Goal: Check status: Check status

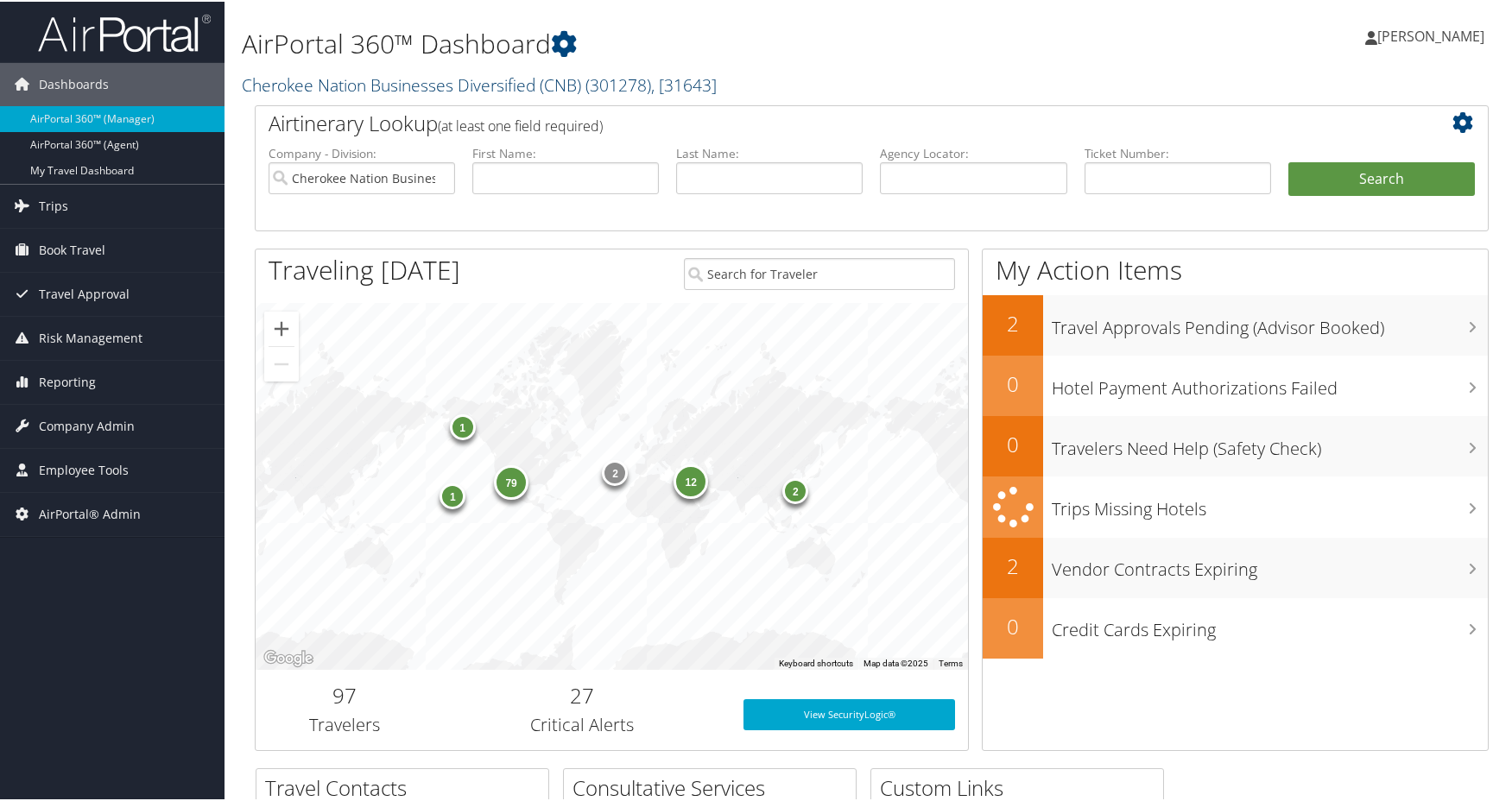
click at [434, 81] on link "Cherokee Nation Businesses Diversified (CNB) ( 301278 ) , [ 31643 ]" at bounding box center [479, 83] width 475 height 23
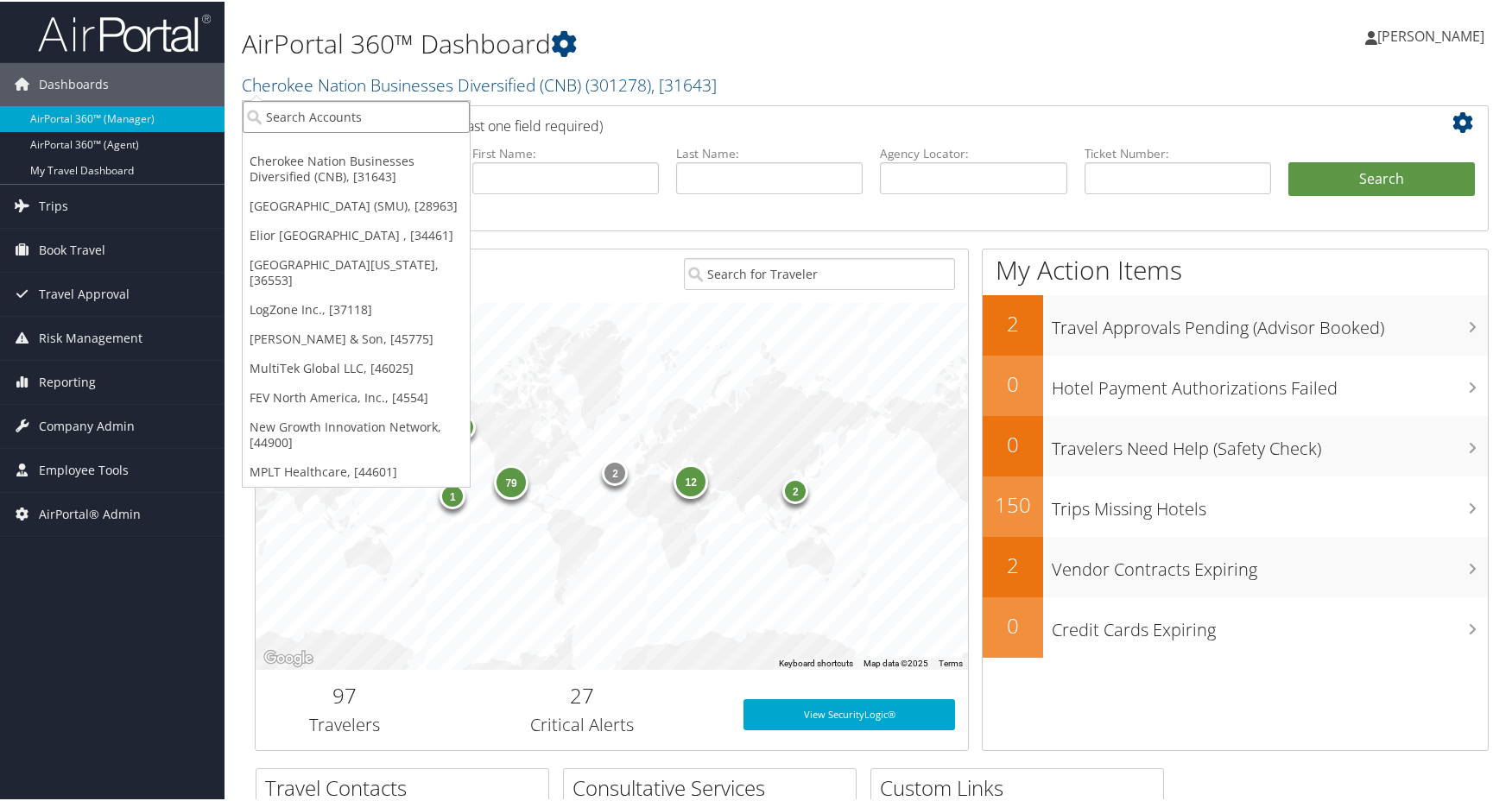
click at [330, 131] on input "search" at bounding box center [356, 116] width 228 height 32
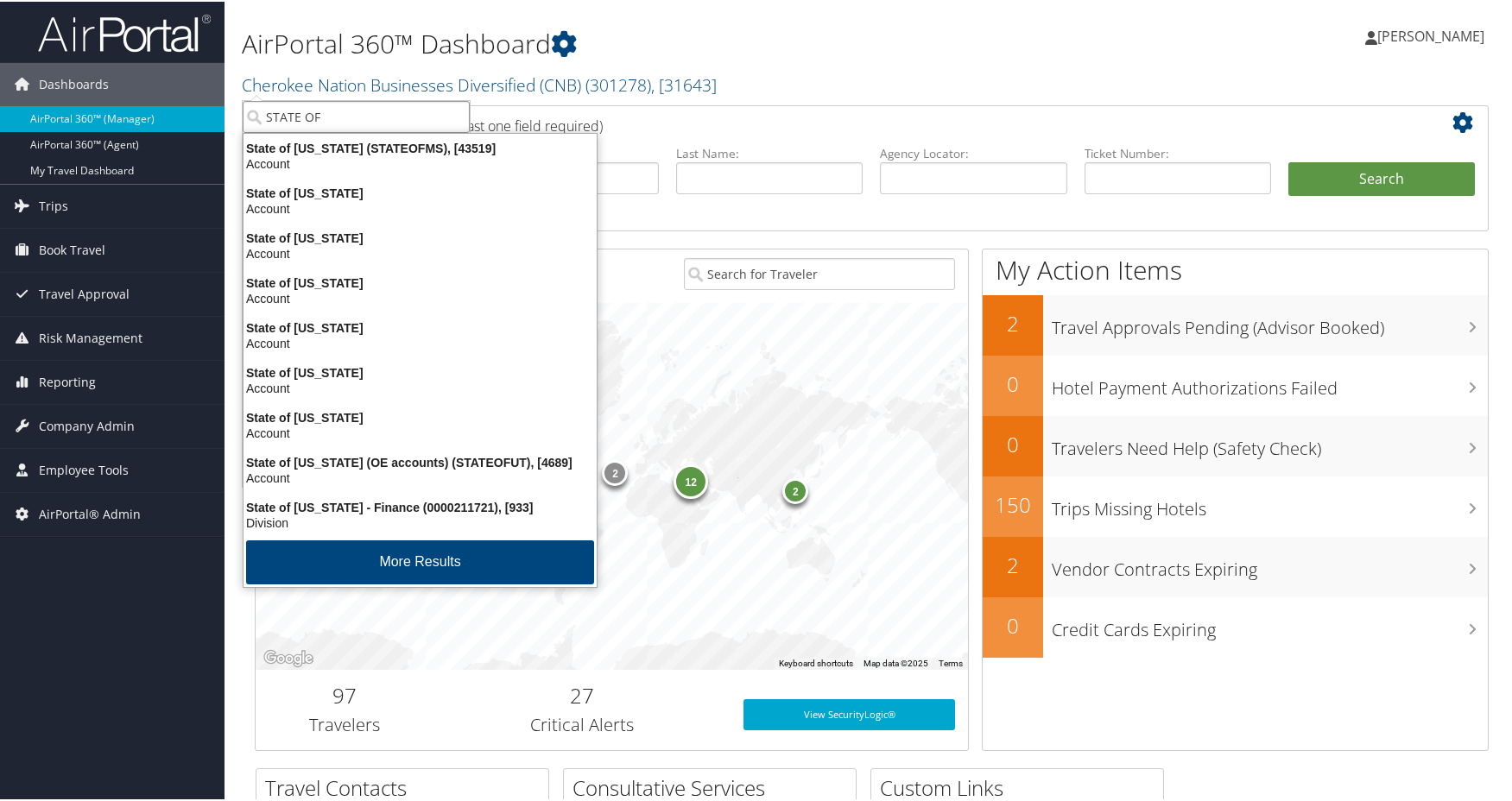
type input "STATE OF L"
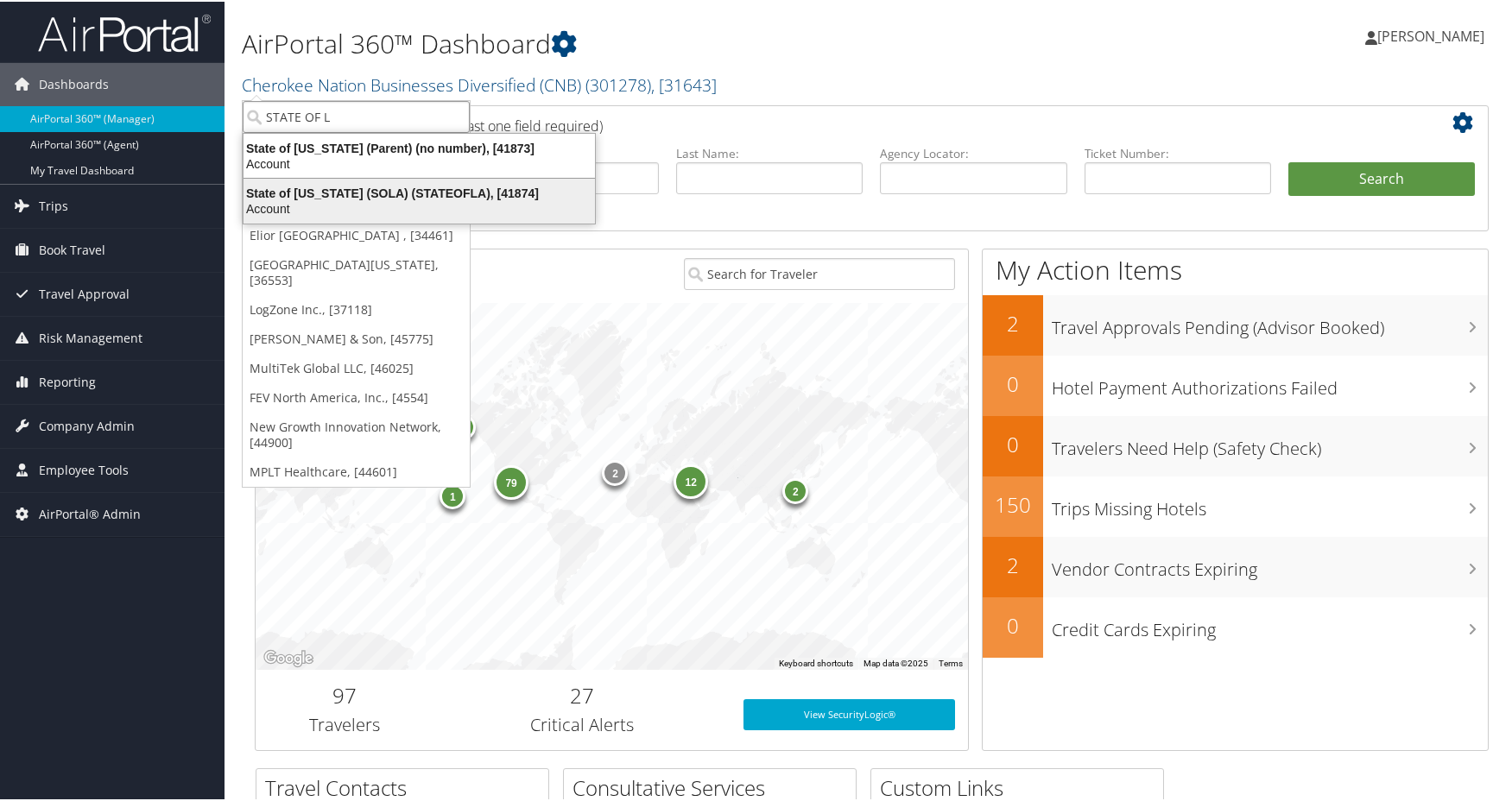
click at [378, 183] on div "State of [US_STATE] (SOLA) (STATEOFLA), [41874] Account" at bounding box center [419, 200] width 346 height 40
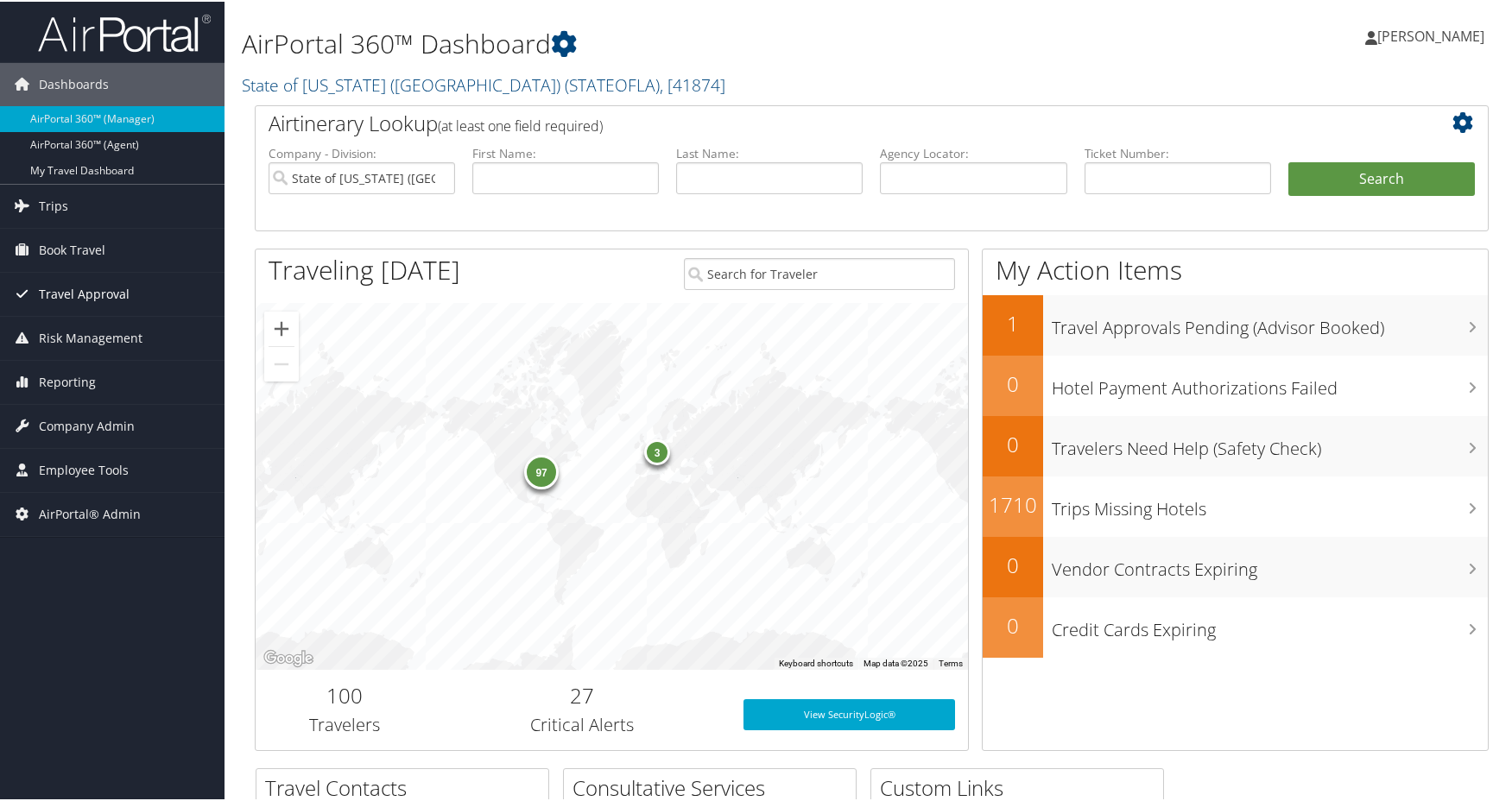
click at [61, 282] on span "Travel Approval" at bounding box center [84, 292] width 91 height 43
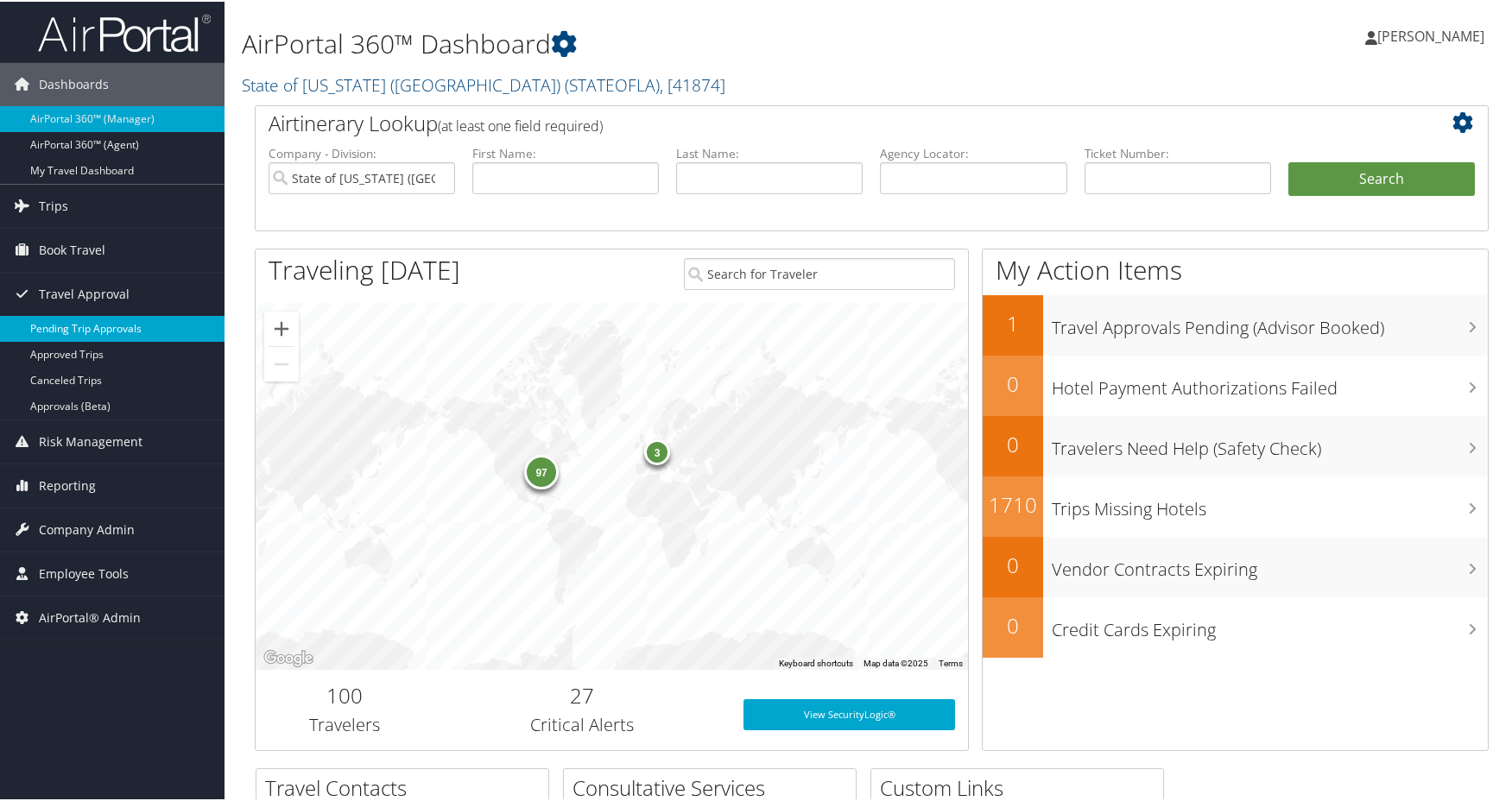
click at [61, 321] on link "Pending Trip Approvals" at bounding box center [112, 327] width 225 height 26
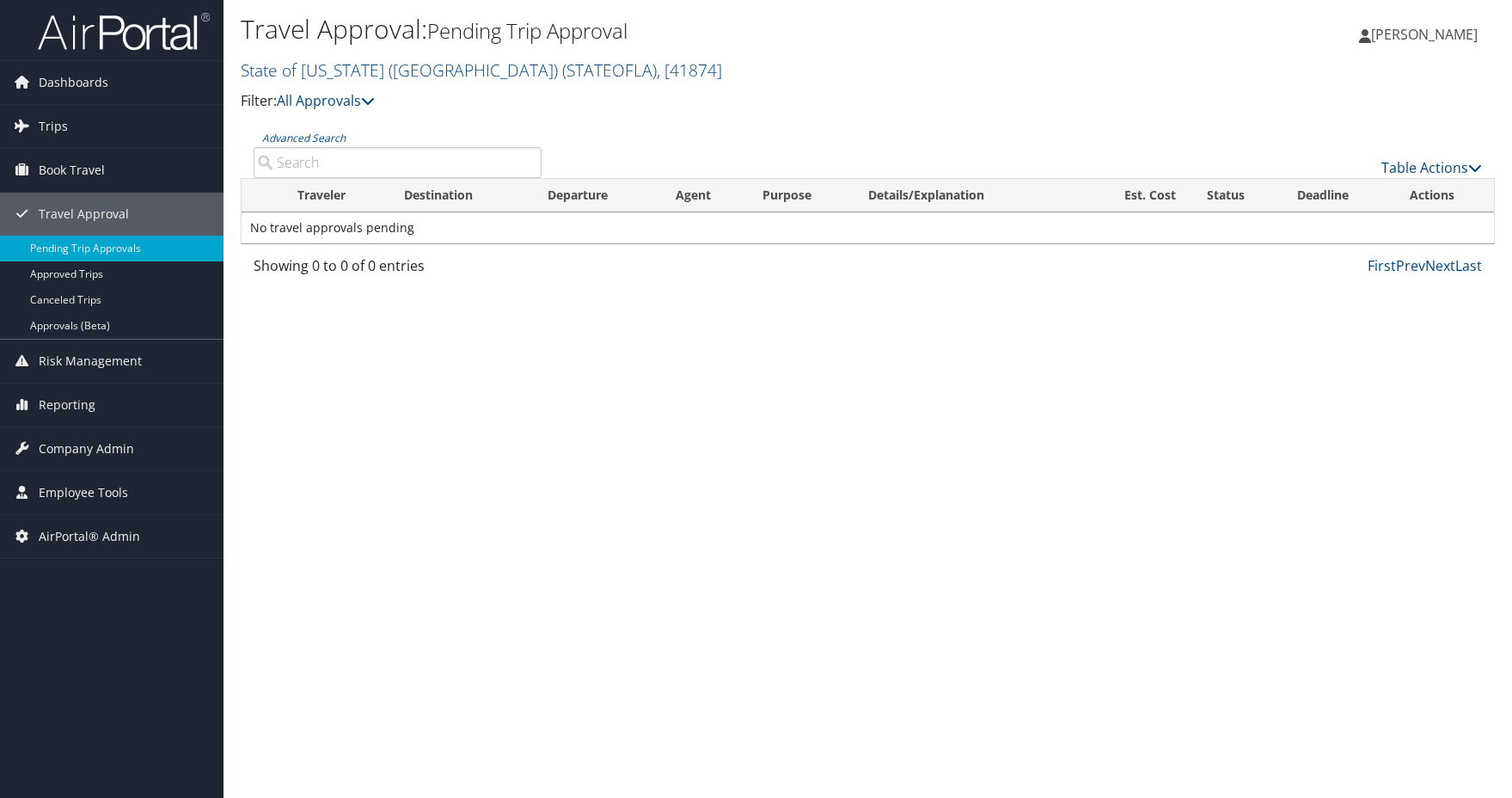
click at [309, 157] on input "Advanced Search" at bounding box center [397, 162] width 288 height 31
paste input "DK28LF"
type input "DK28LF"
click at [369, 99] on icon at bounding box center [368, 100] width 14 height 14
click at [686, 96] on p "Filter: All Approvals" at bounding box center [659, 101] width 836 height 23
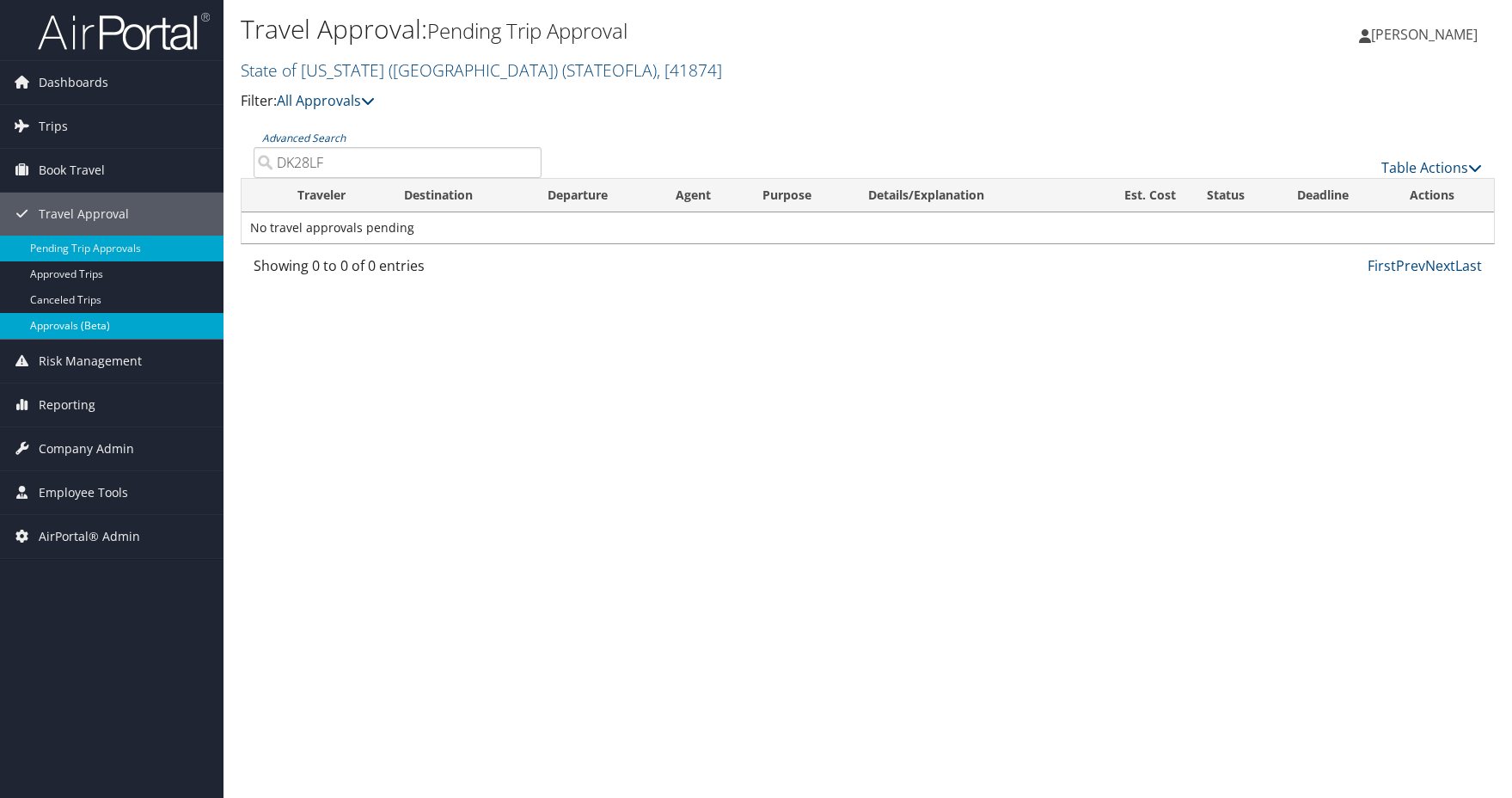
click at [39, 325] on link "Approvals (Beta)" at bounding box center [111, 326] width 224 height 26
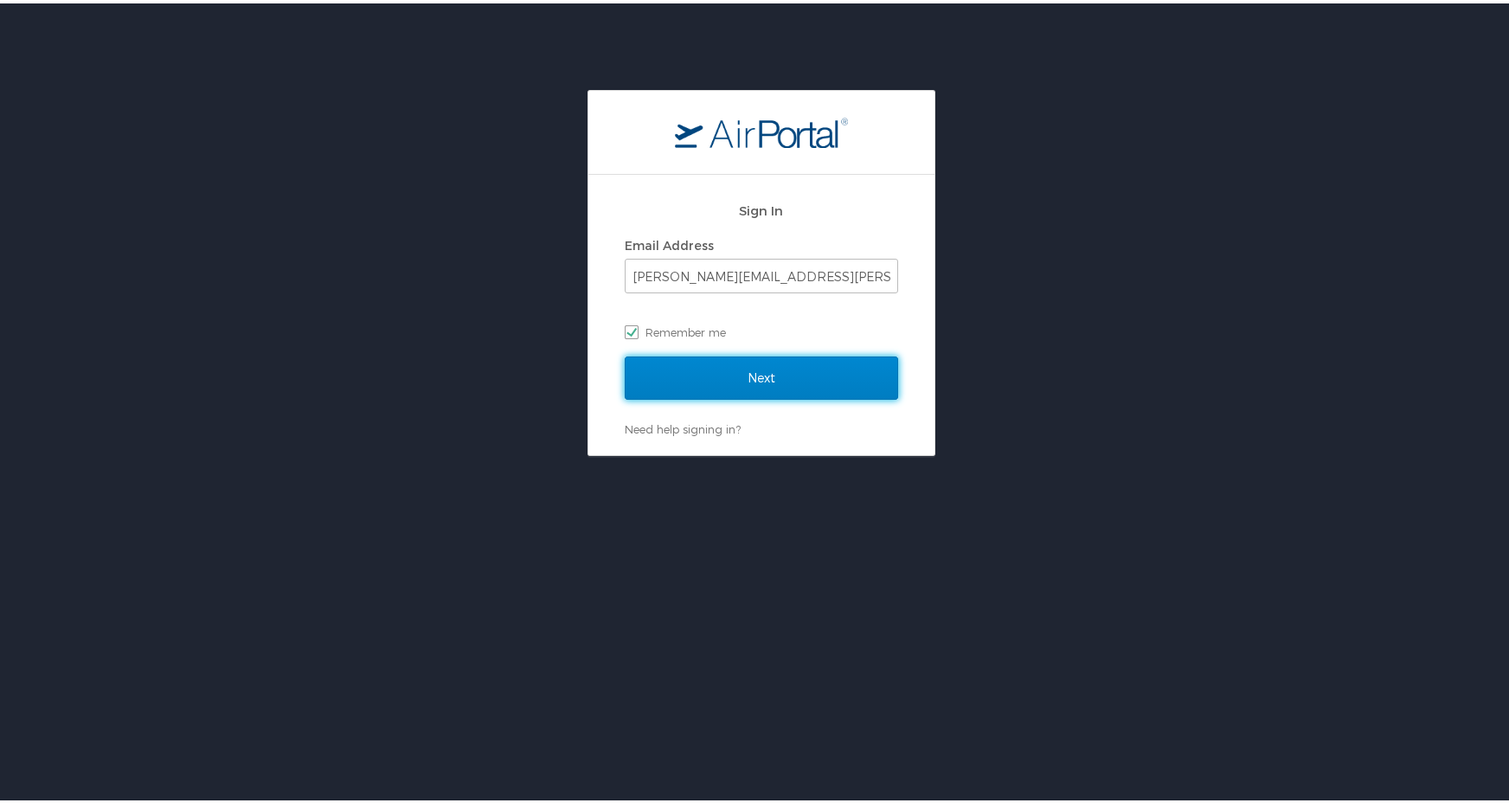
click at [771, 370] on input "Next" at bounding box center [761, 374] width 273 height 43
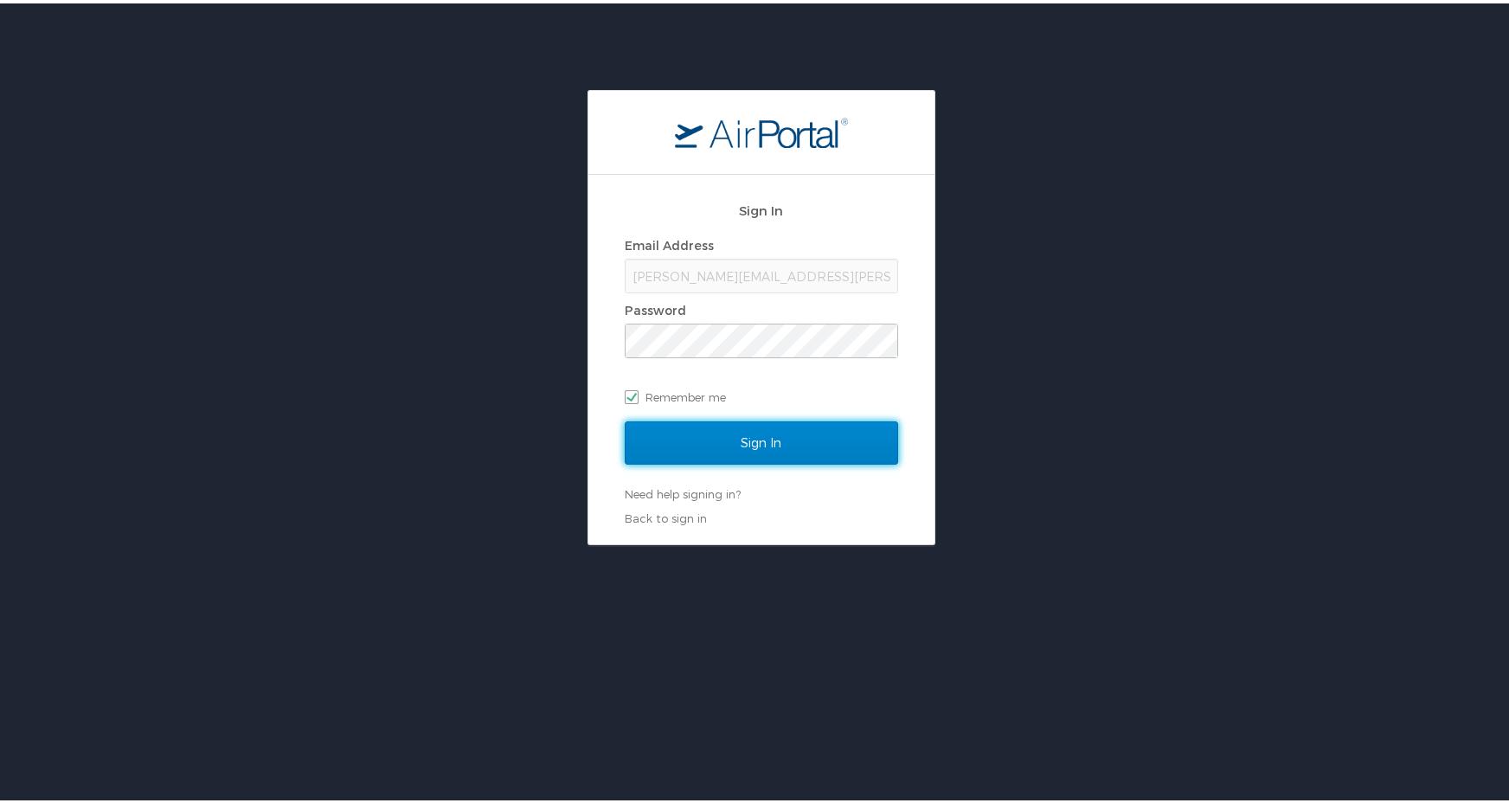
click at [705, 438] on input "Sign In" at bounding box center [761, 439] width 273 height 43
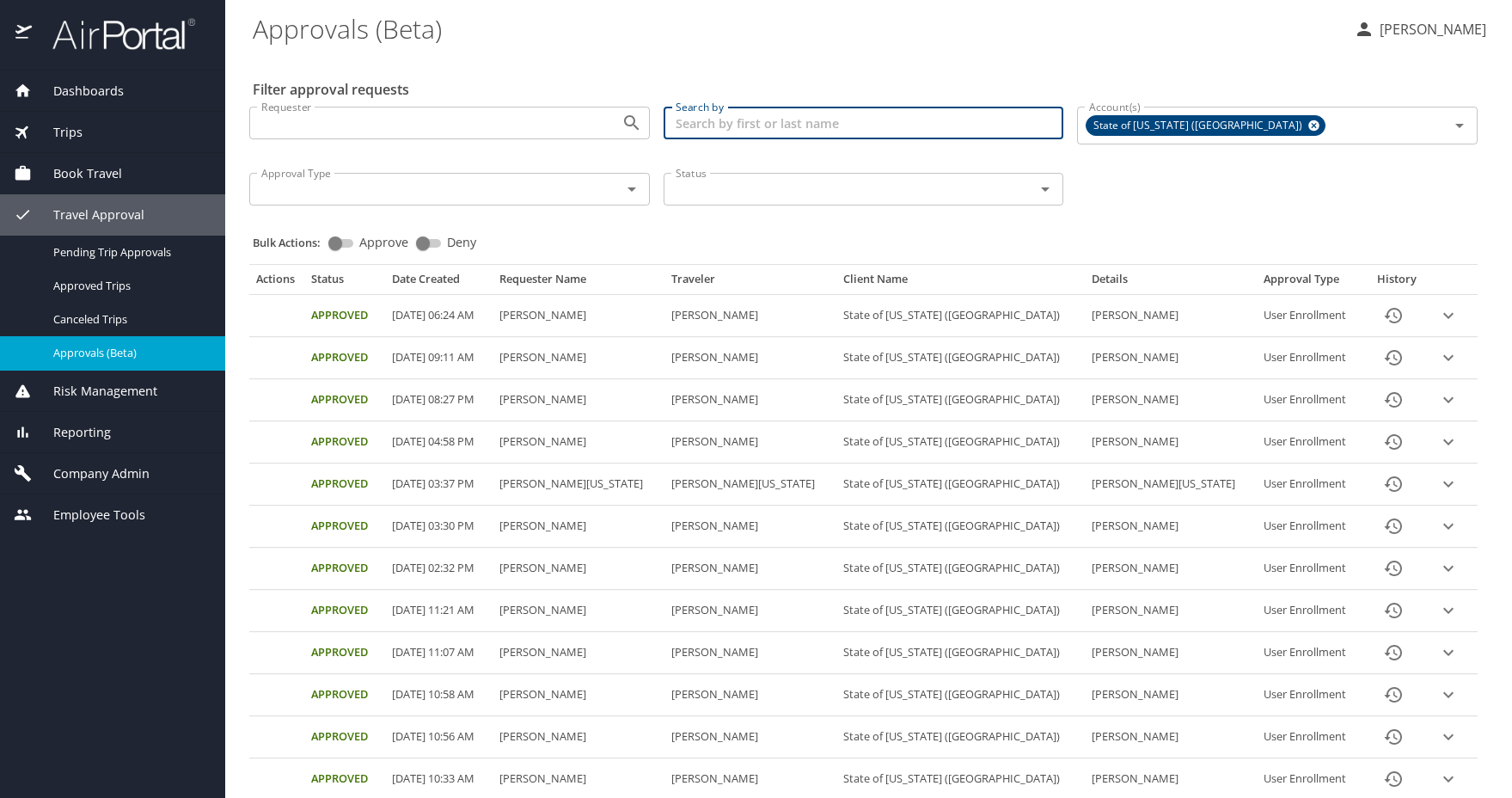
paste input "[PERSON_NAME]/"
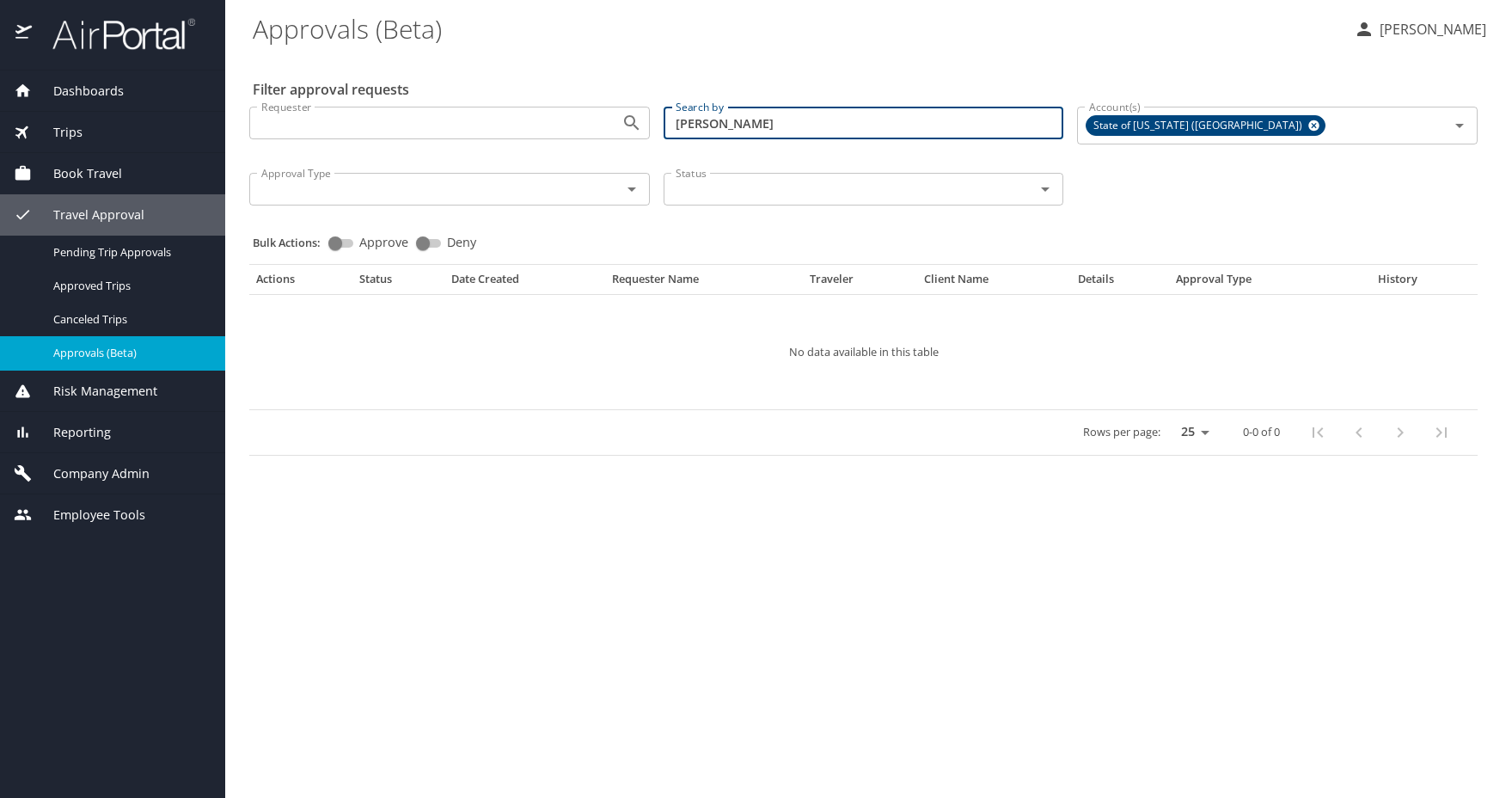
type input "[PERSON_NAME]"
click at [66, 279] on span "Approved Trips" at bounding box center [129, 286] width 151 height 16
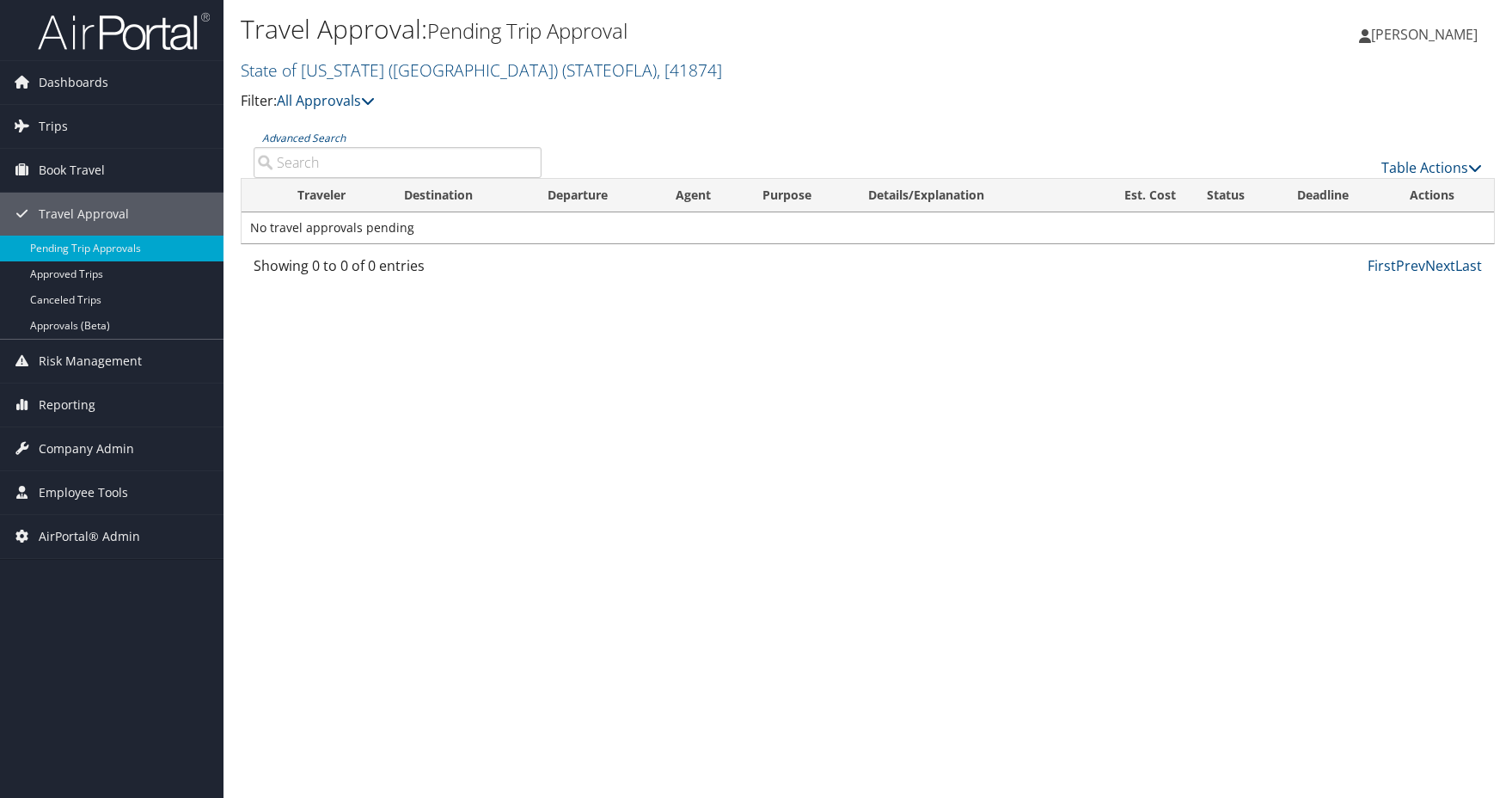
click at [325, 161] on input "Advanced Search" at bounding box center [397, 162] width 288 height 31
paste input "KAMBHAMPATI/"
type input "KAMBHAMPATI"
click at [73, 278] on link "Approved Trips" at bounding box center [111, 274] width 224 height 26
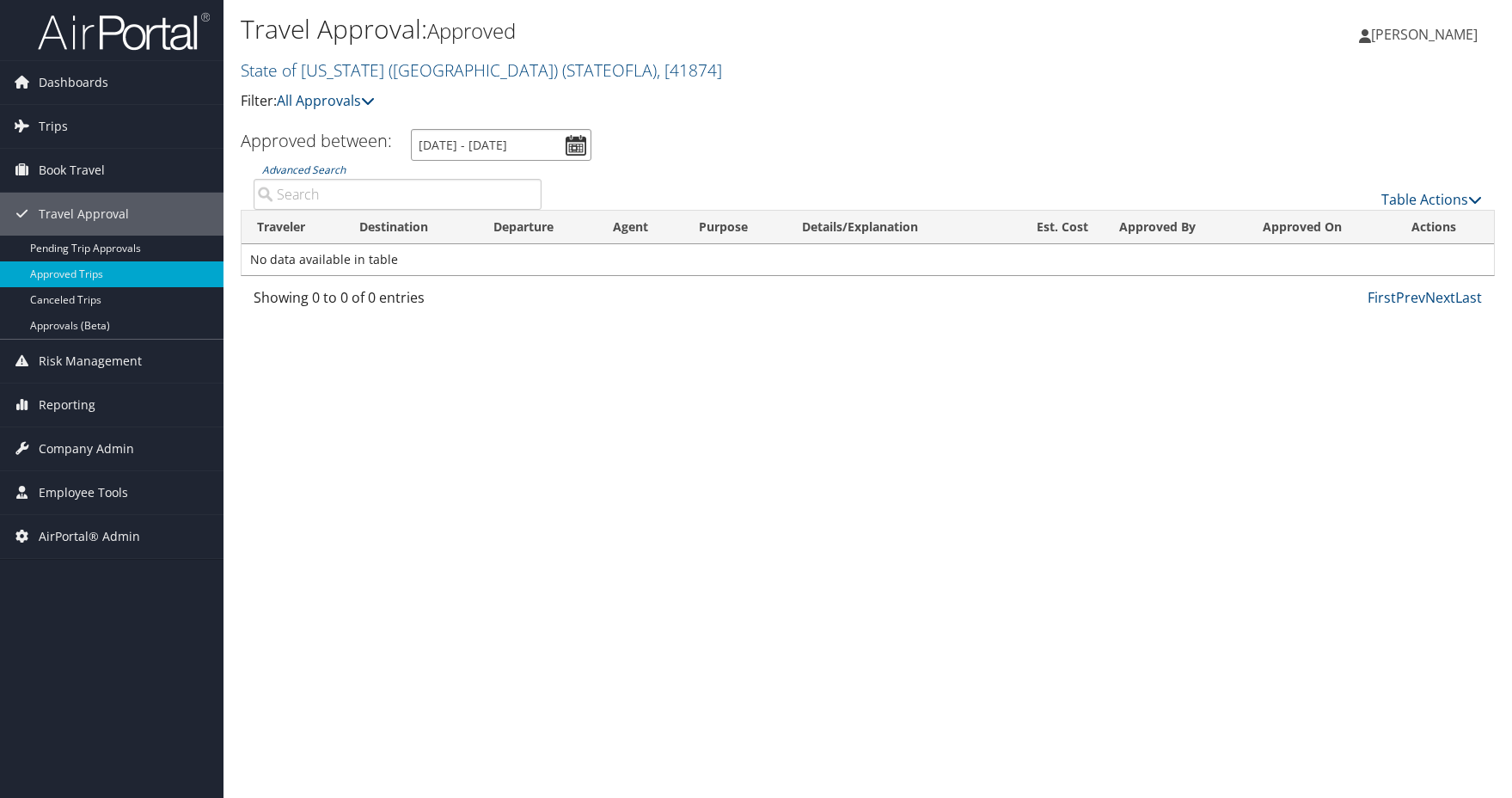
click at [582, 141] on input "[DATE] - [DATE]" at bounding box center [502, 145] width 181 height 32
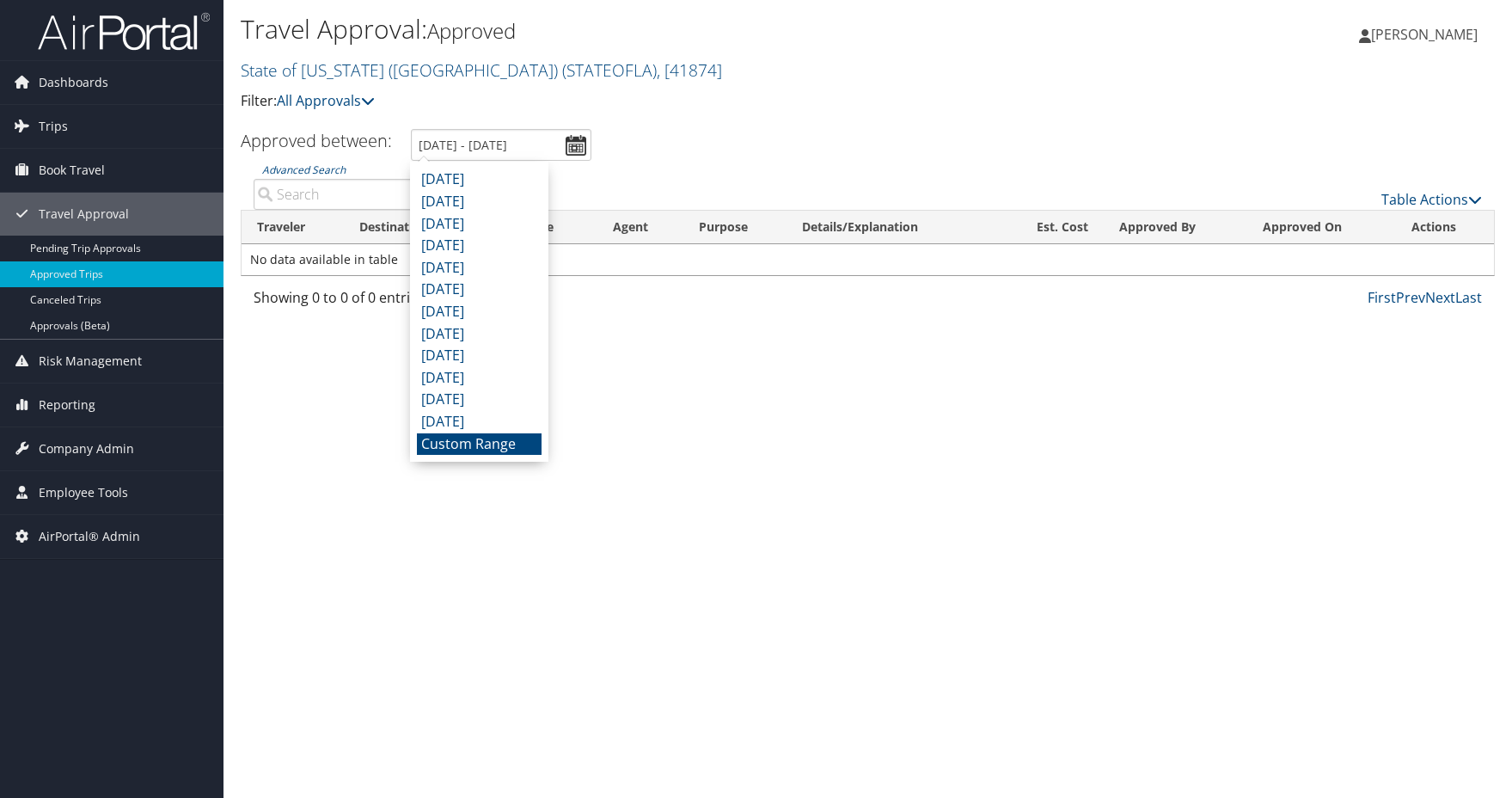
click at [651, 162] on div "Table Actions" at bounding box center [1024, 185] width 941 height 49
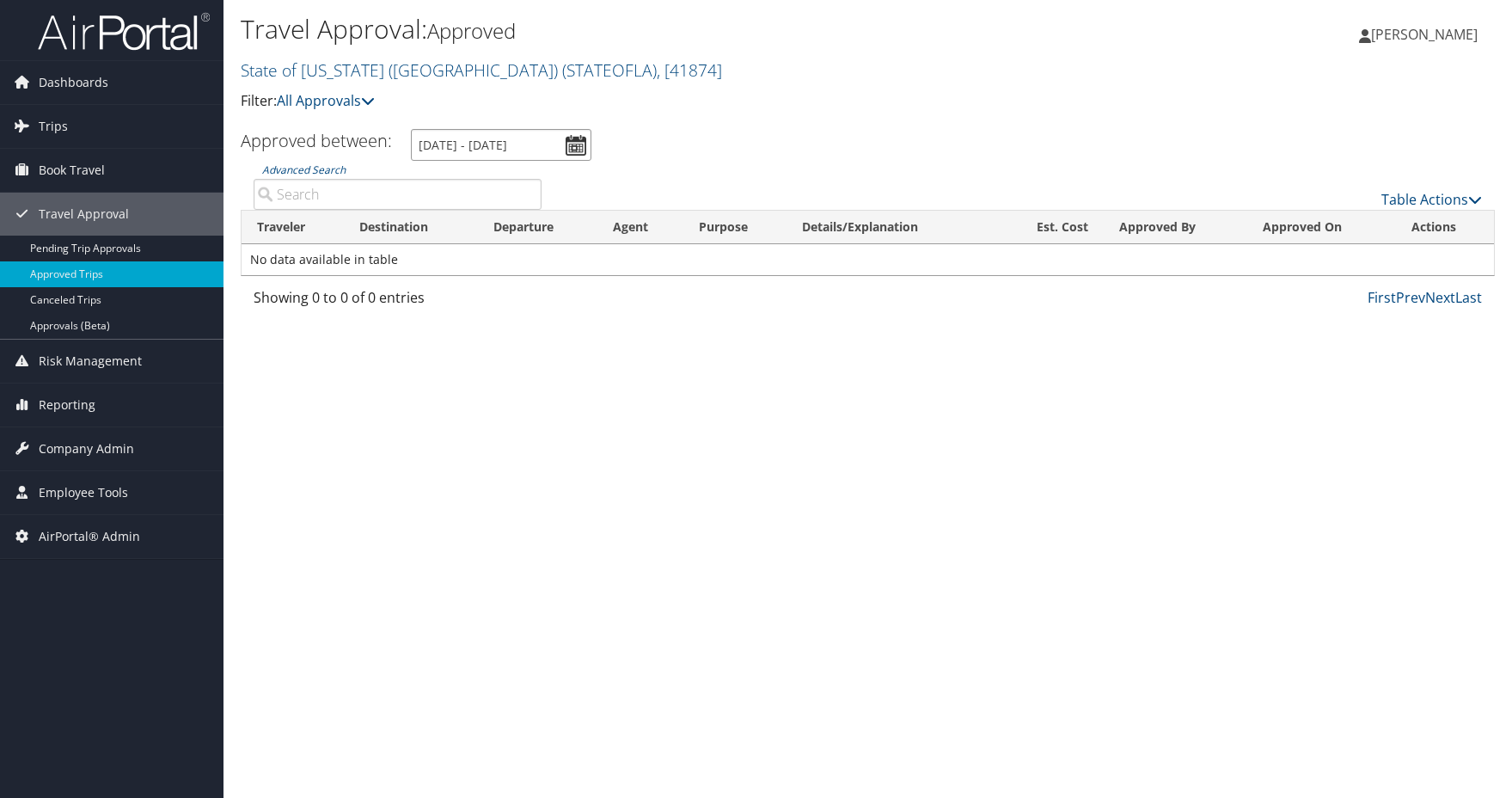
click at [580, 143] on input "[DATE] - [DATE]" at bounding box center [502, 145] width 181 height 32
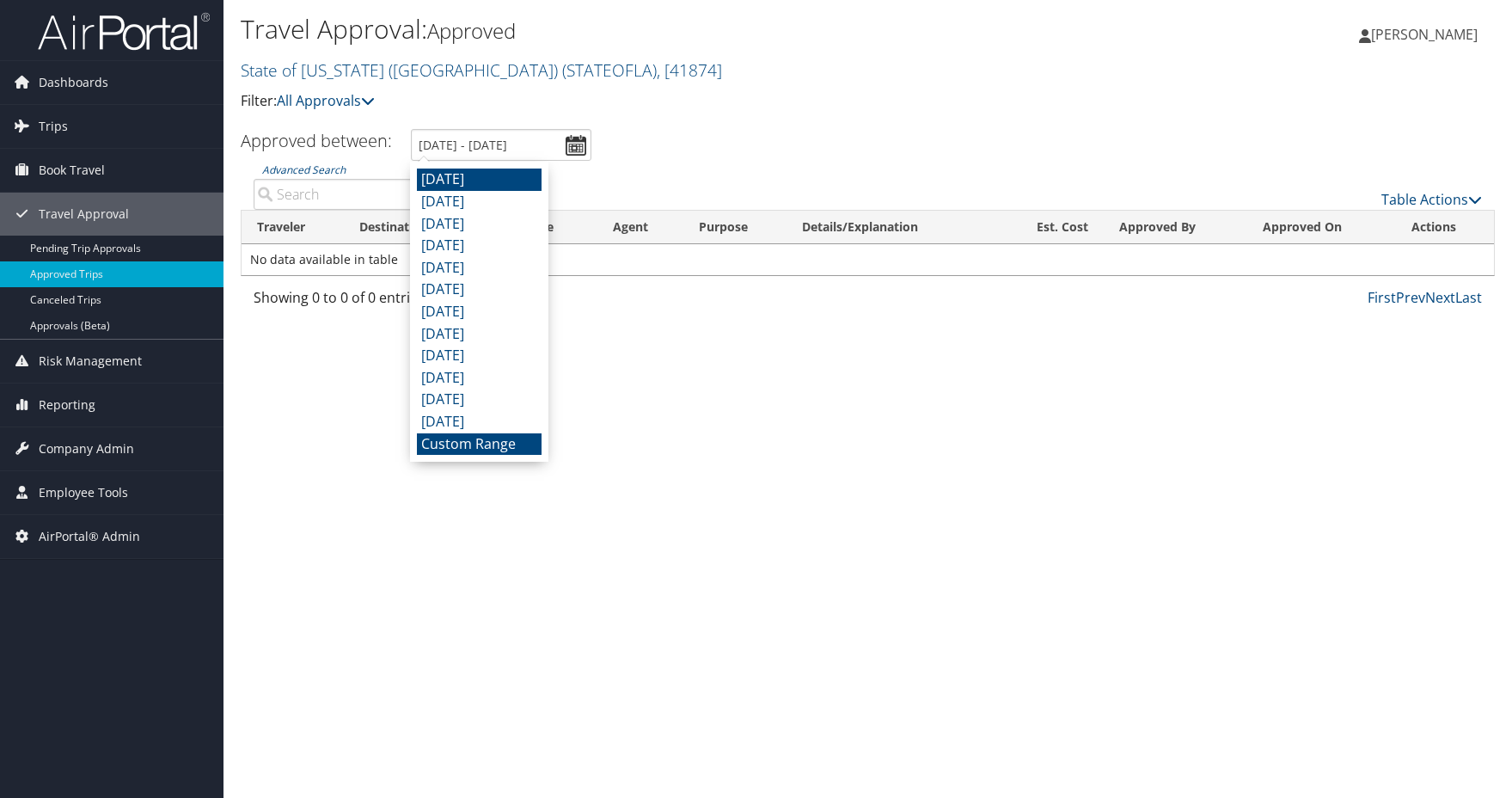
click at [487, 175] on li "[DATE]" at bounding box center [479, 180] width 124 height 23
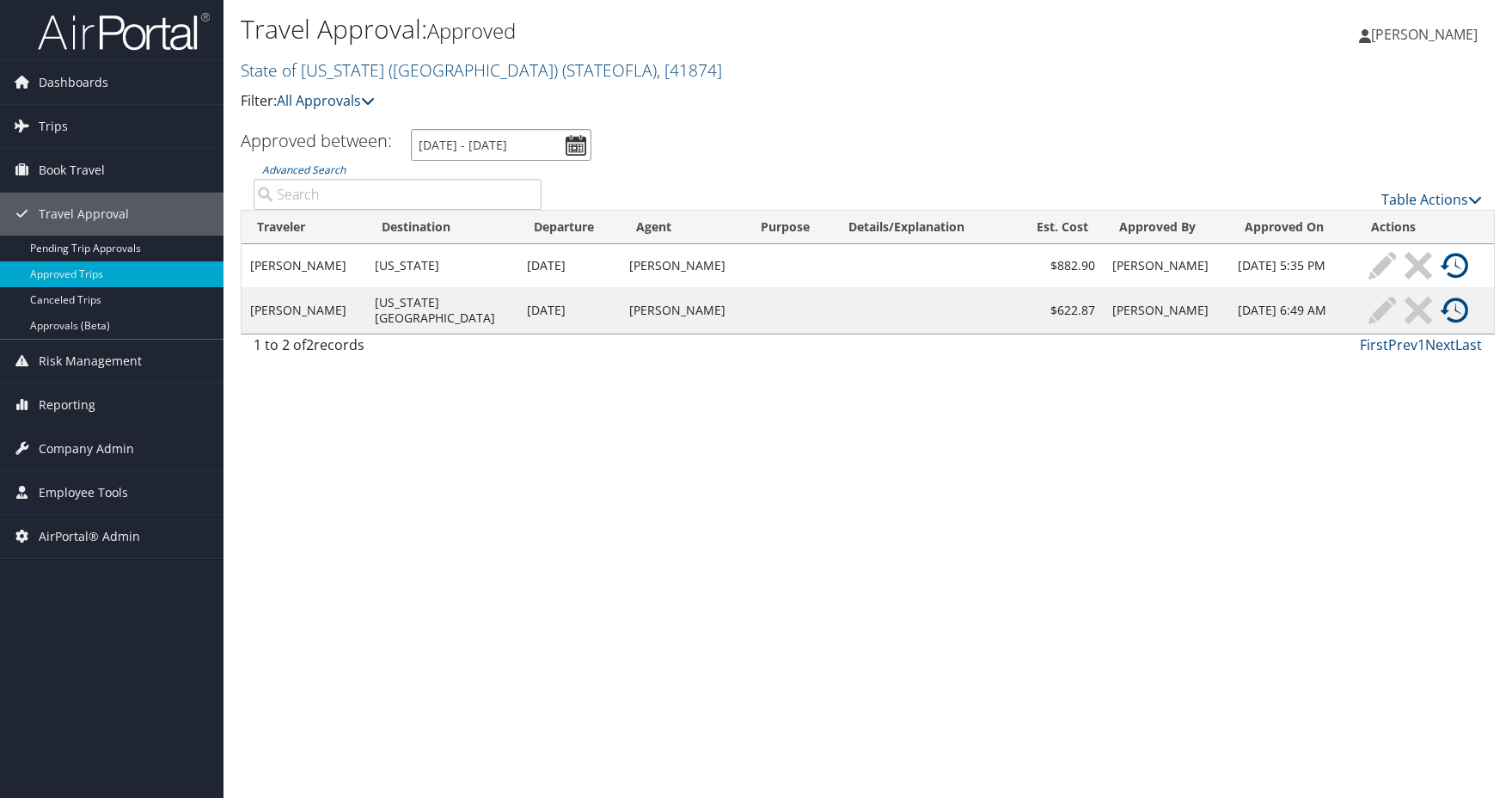
click at [457, 142] on input "[DATE] - [DATE]" at bounding box center [502, 145] width 181 height 32
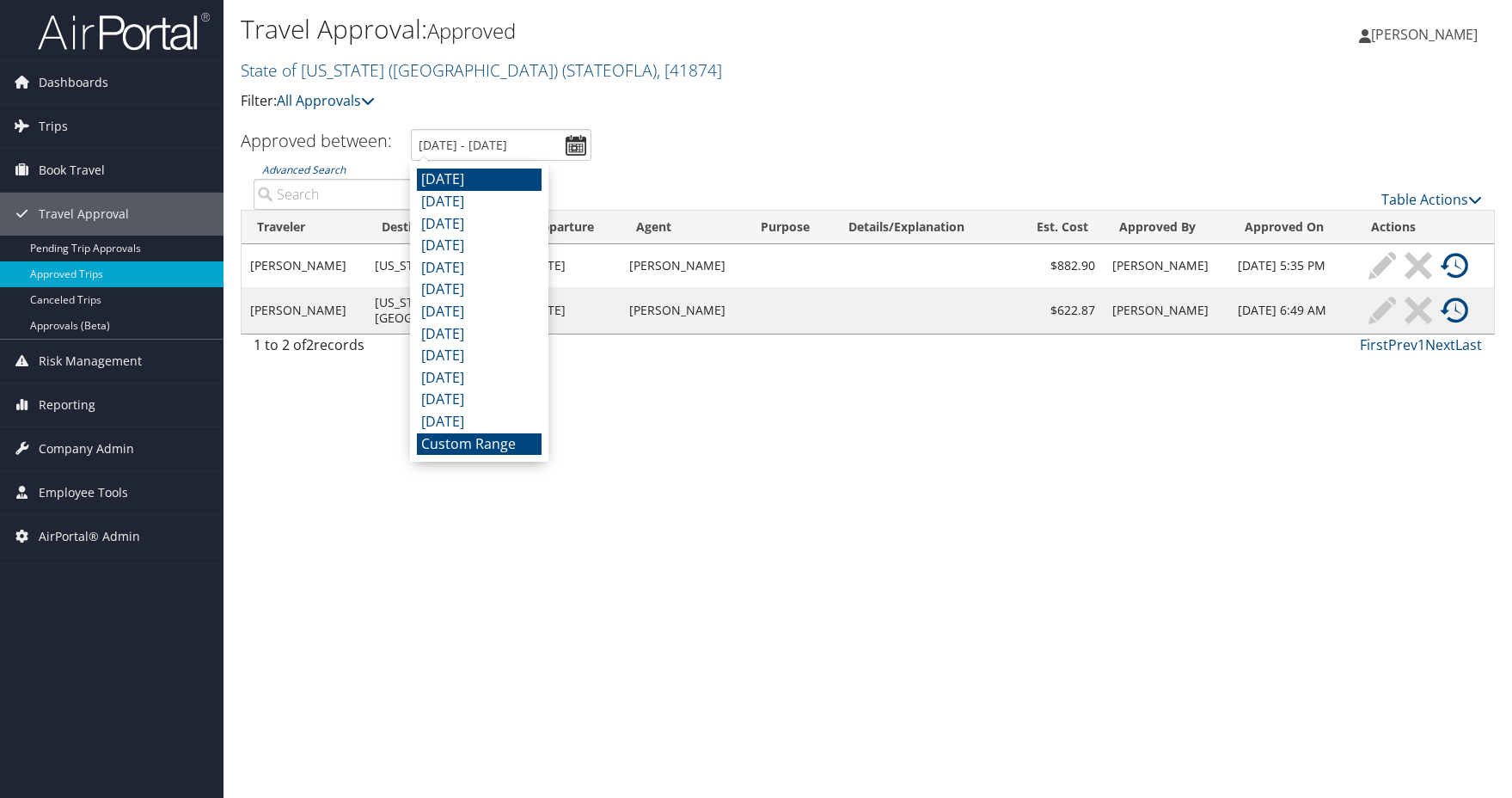
click at [461, 438] on li "Custom Range" at bounding box center [479, 444] width 124 height 23
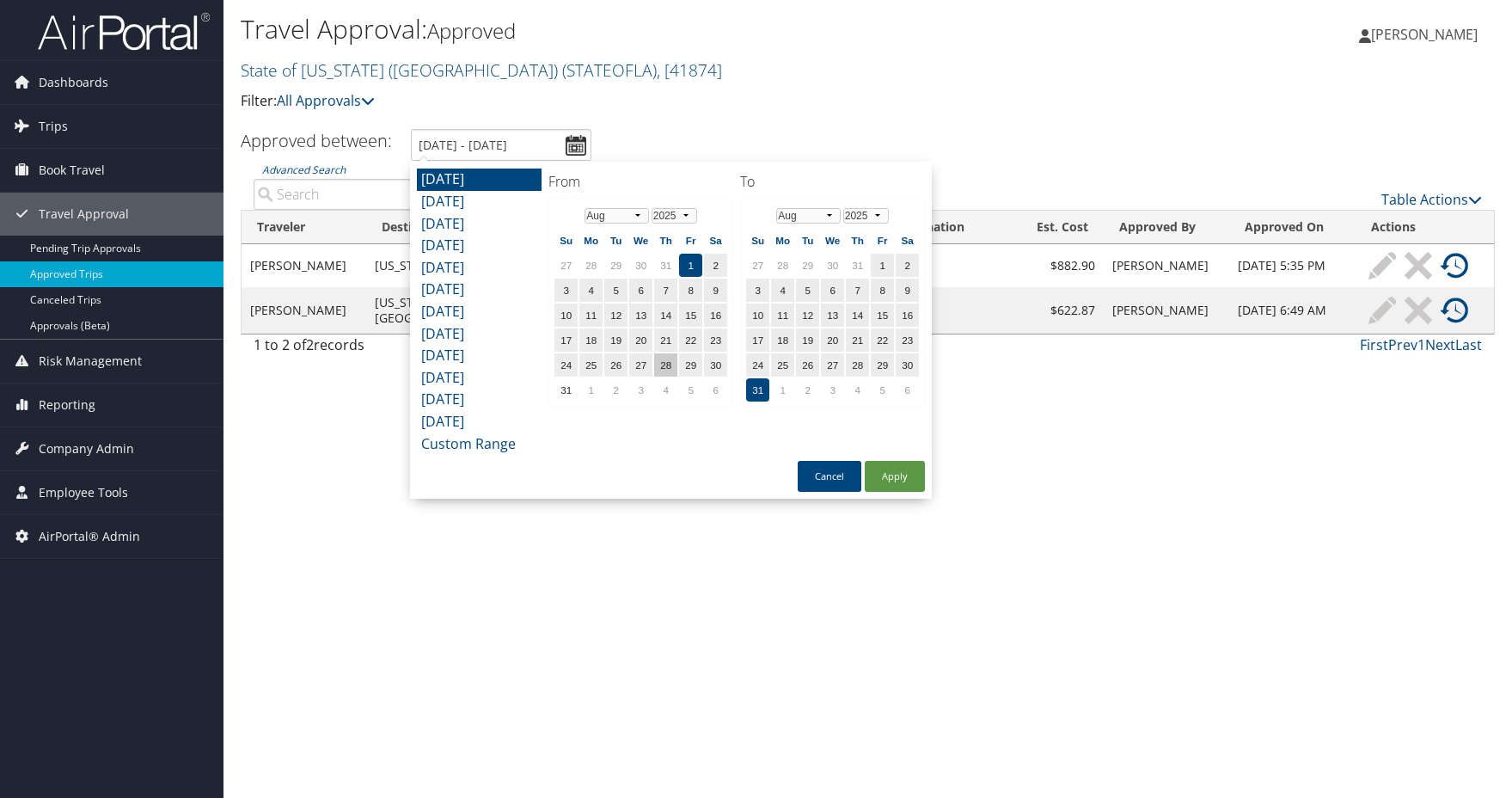
click at [659, 361] on td "28" at bounding box center [666, 365] width 23 height 23
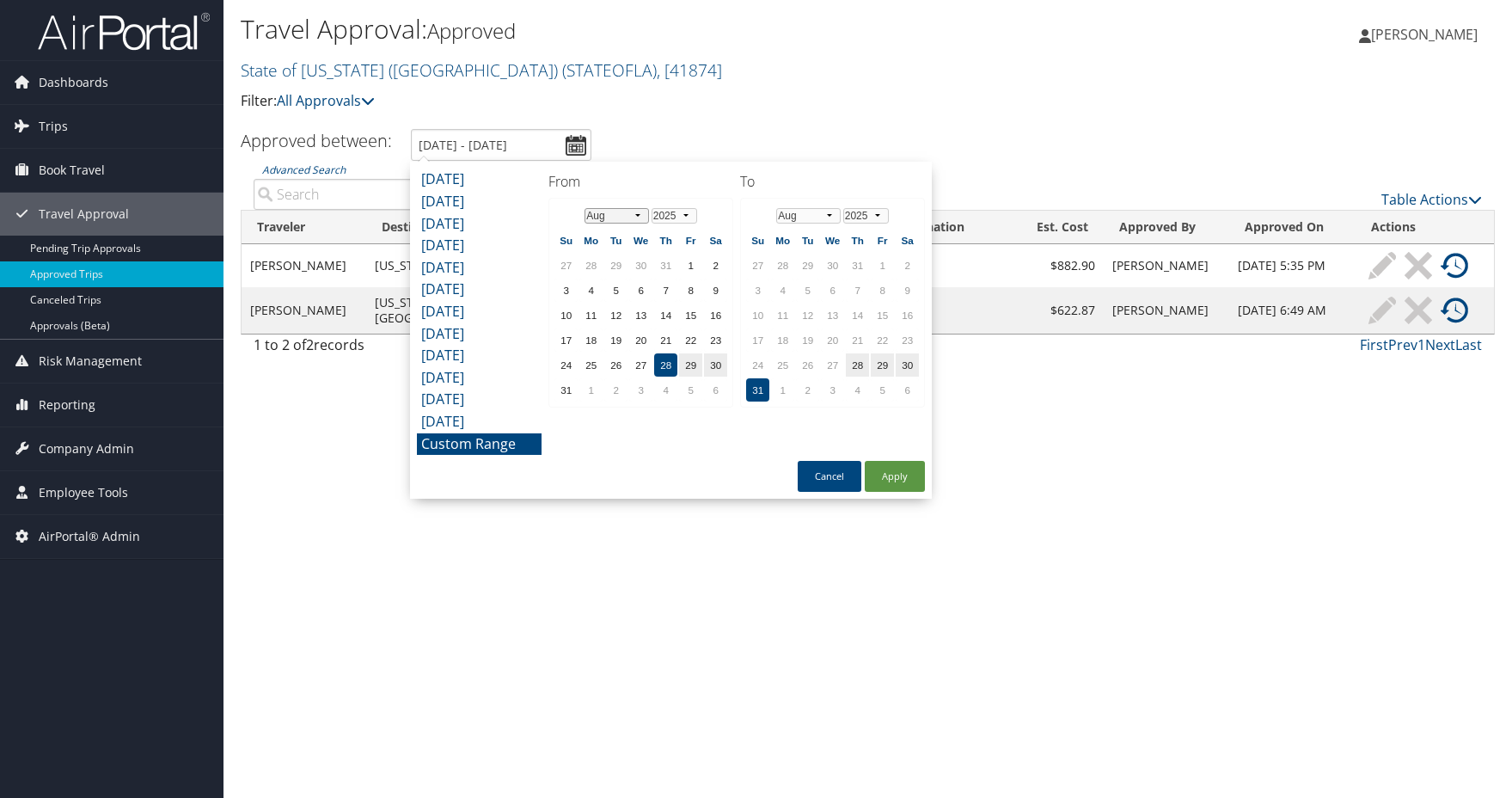
click at [639, 217] on select "Jan Feb Mar Apr May Jun Jul Aug Sep Oct Nov Dec" at bounding box center [617, 216] width 65 height 16
click at [689, 342] on td "26" at bounding box center [690, 340] width 23 height 23
click at [590, 365] on td "29" at bounding box center [590, 365] width 23 height 23
click at [686, 340] on td "26" at bounding box center [690, 340] width 23 height 23
click at [831, 219] on select "Jan Feb Mar Apr May Jun Jul Aug Sep Oct Nov Dec" at bounding box center [809, 216] width 65 height 16
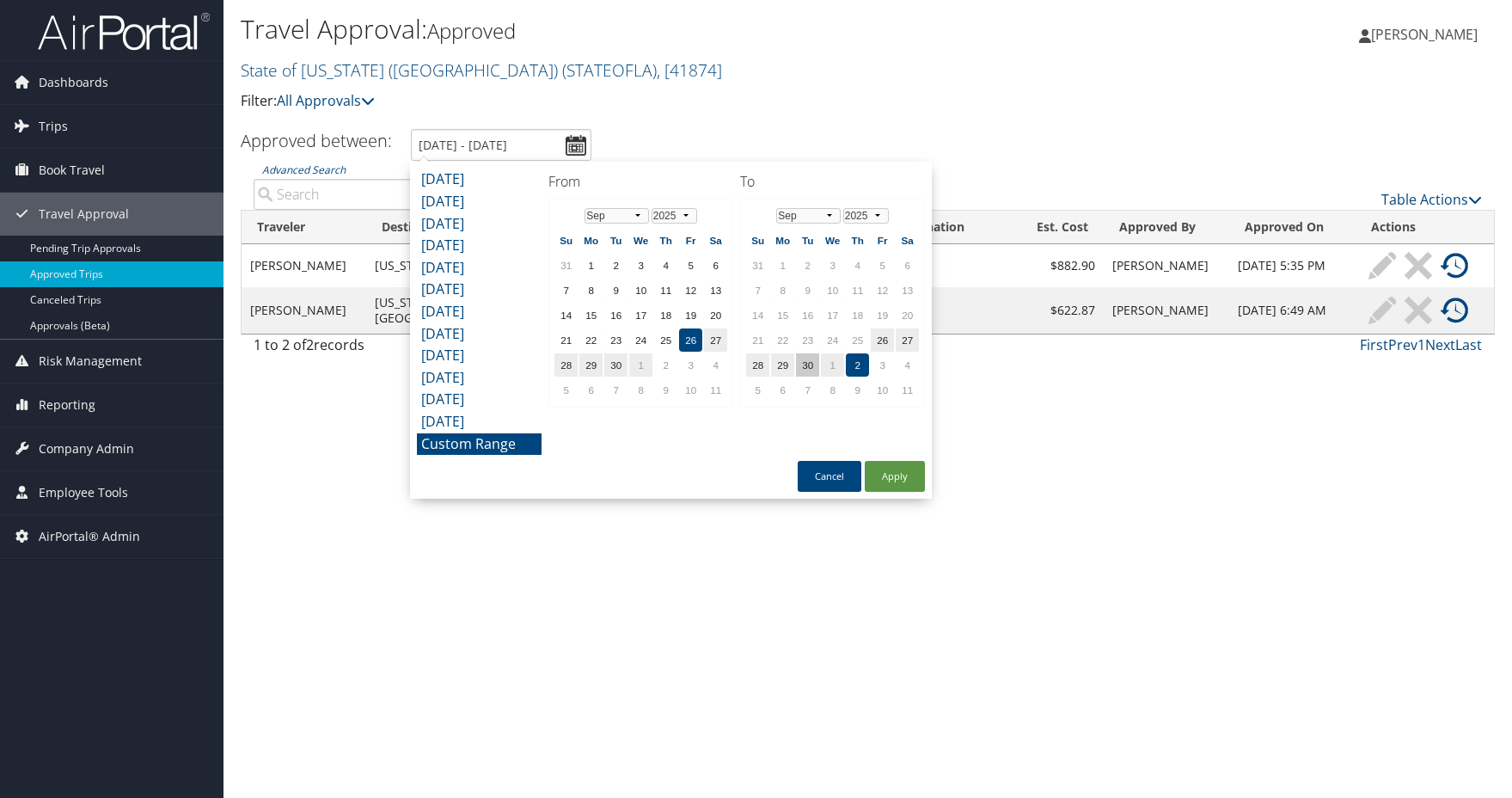
click at [809, 366] on td "30" at bounding box center [807, 365] width 23 height 23
click at [786, 358] on td "29" at bounding box center [782, 365] width 23 height 23
click at [881, 477] on button "Apply" at bounding box center [895, 476] width 61 height 31
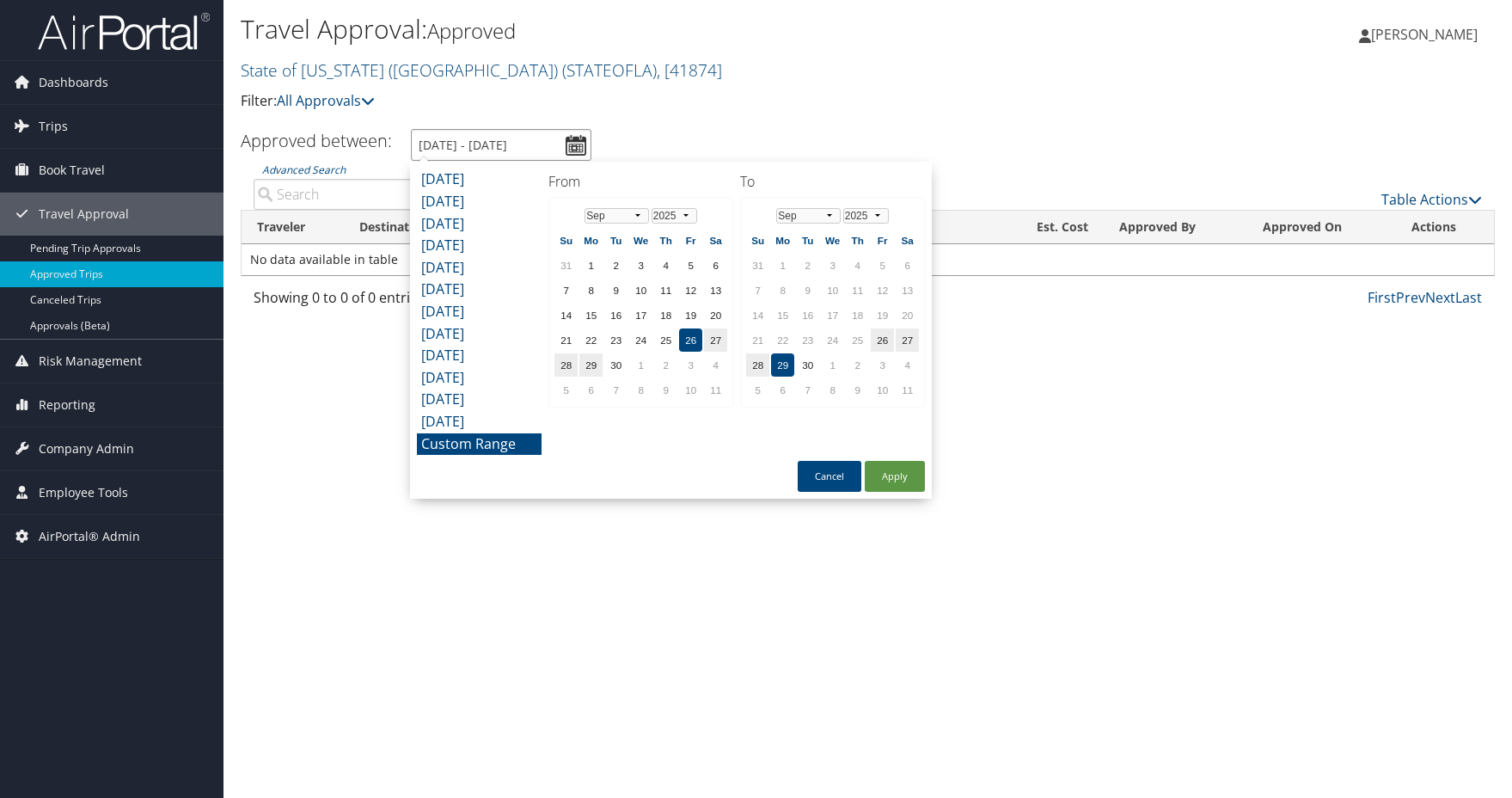
click at [572, 137] on input "9/26/2025 - 9/29/2025" at bounding box center [502, 145] width 181 height 32
click at [604, 265] on table "Jan Feb Mar Apr May Jun Jul Aug Sep Oct Nov Dec 1975 1976 1977 1978 1979 1980 1…" at bounding box center [640, 302] width 176 height 202
click at [594, 265] on td "1" at bounding box center [590, 264] width 23 height 23
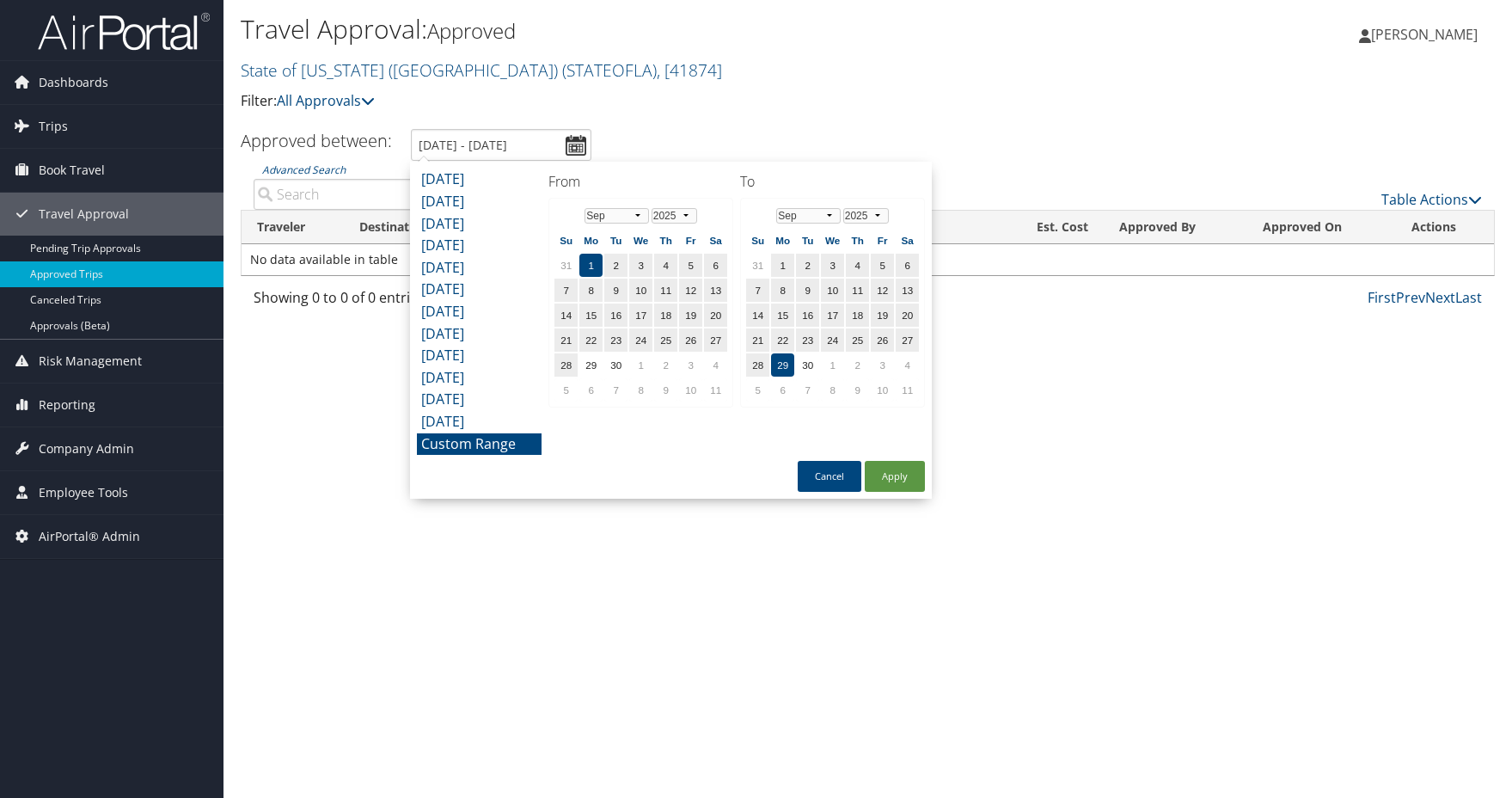
click at [781, 364] on td "29" at bounding box center [782, 365] width 23 height 23
click at [878, 477] on button "Apply" at bounding box center [895, 476] width 61 height 31
type input "9/1/2025 - 9/29/2025"
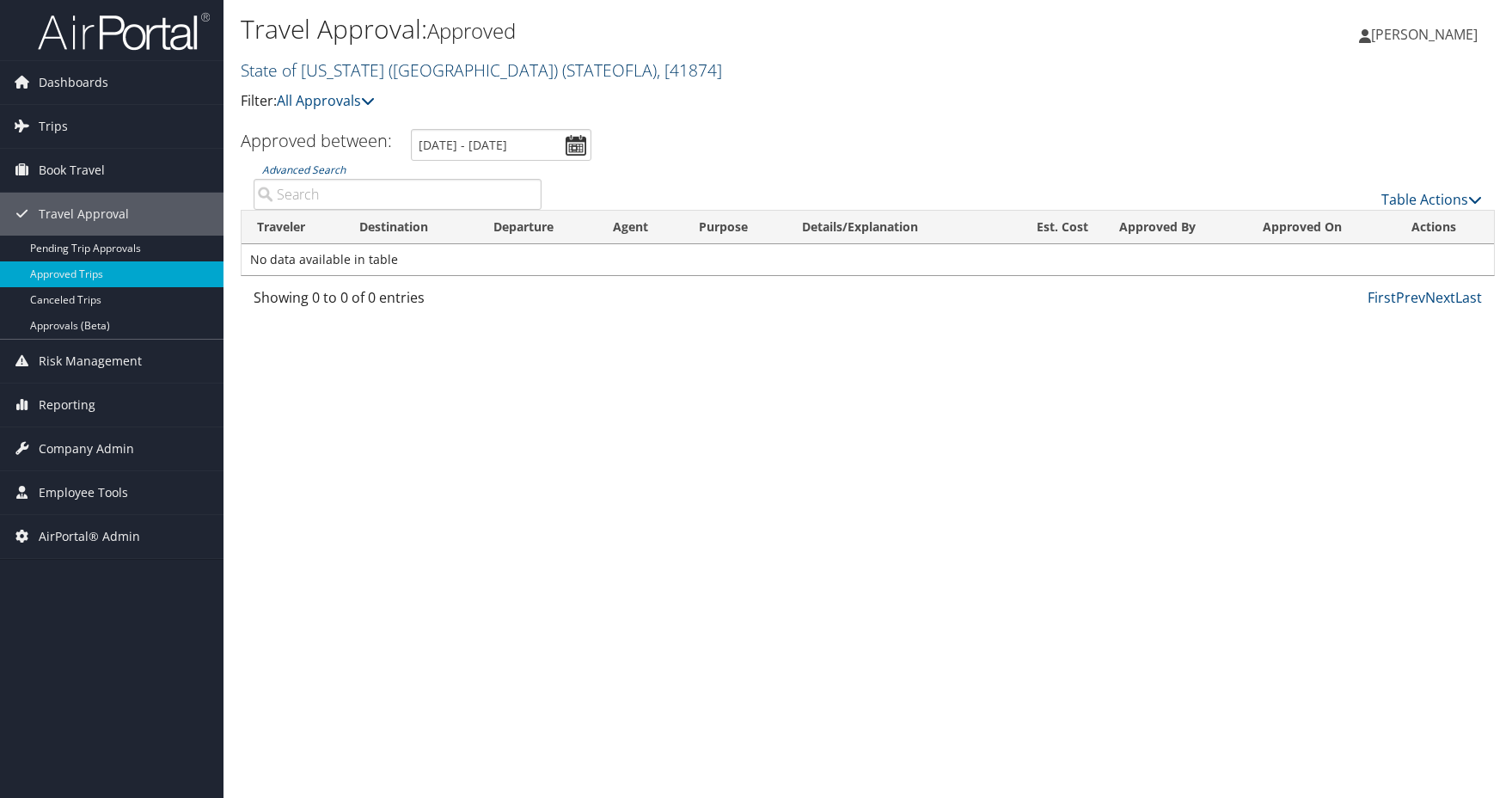
click at [425, 73] on link "State of Louisiana (SOLA) ( STATEOFLA ) , [ 41874 ]" at bounding box center [481, 70] width 482 height 23
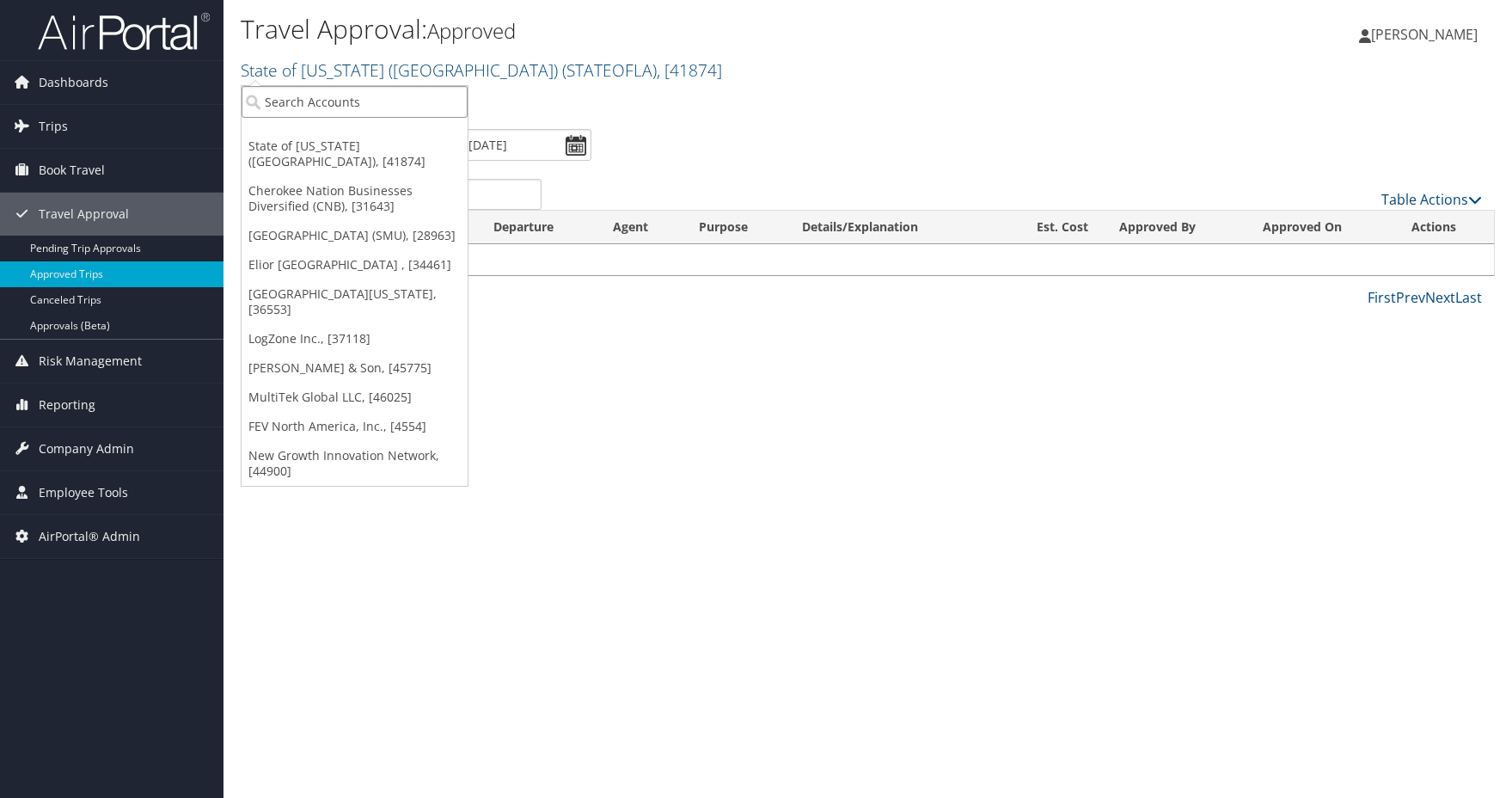
click at [284, 105] on input "search" at bounding box center [355, 102] width 227 height 32
click at [802, 79] on h2 "State of Louisiana (SOLA) ( STATEOFLA ) , [ 41874 ]" at bounding box center [659, 69] width 836 height 29
